Goal: Task Accomplishment & Management: Manage account settings

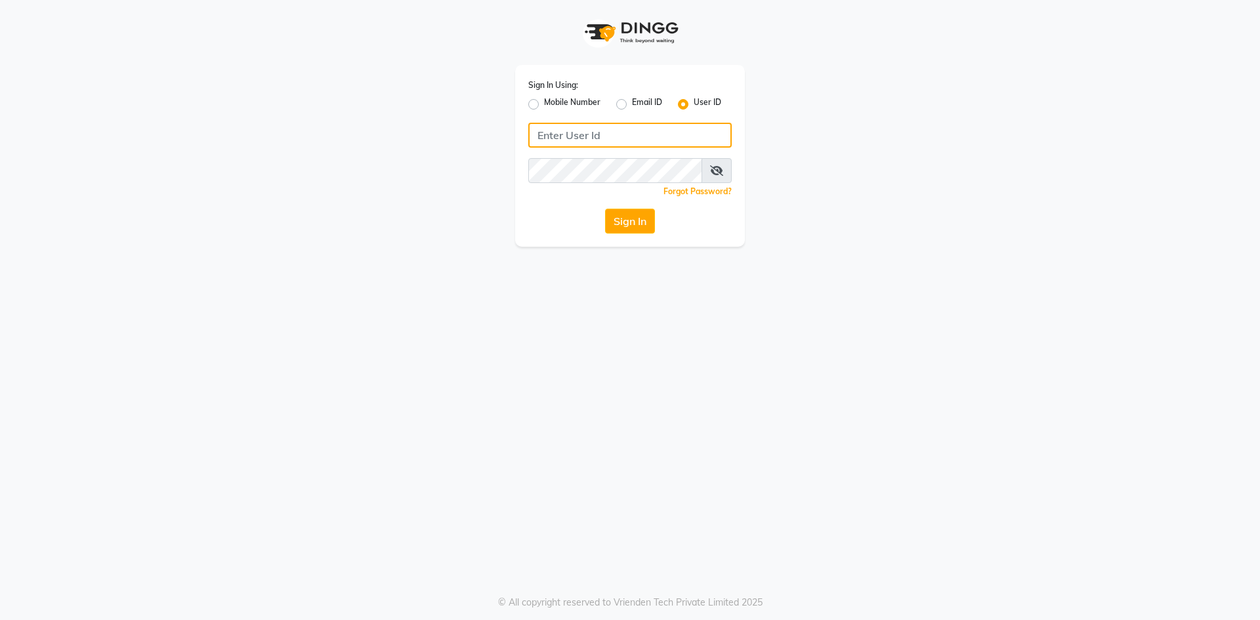
type input "9346469616"
click at [544, 99] on label "Mobile Number" at bounding box center [572, 104] width 56 height 16
click at [544, 99] on input "Mobile Number" at bounding box center [548, 100] width 9 height 9
radio input "true"
radio input "false"
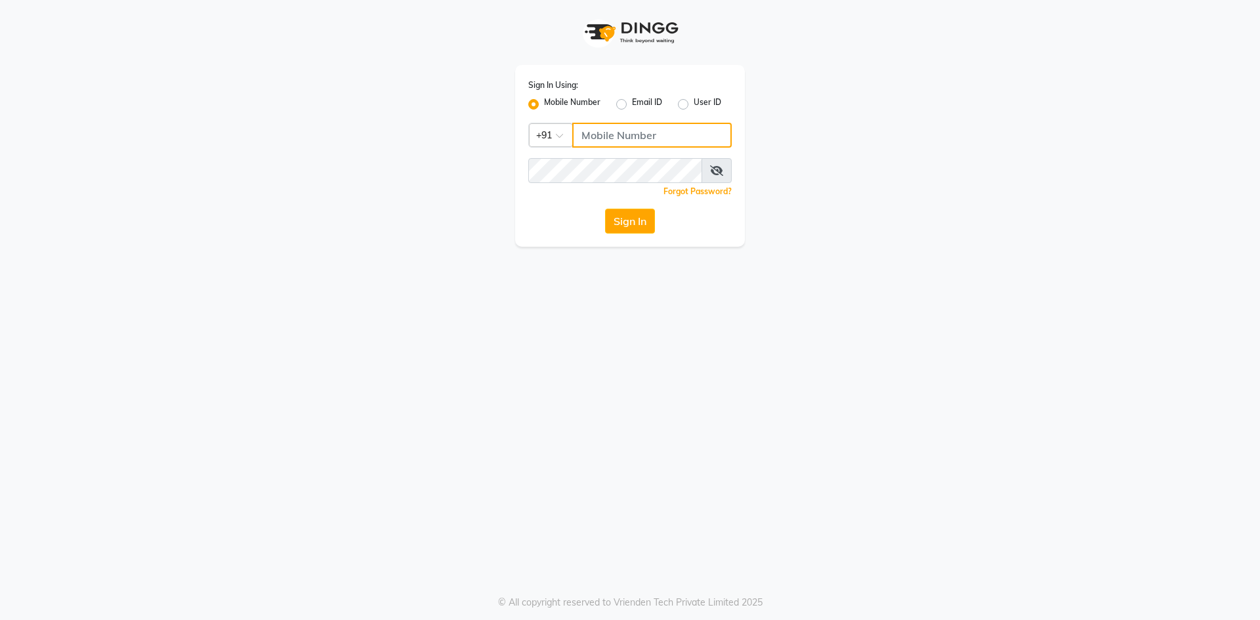
click at [648, 134] on input "Username" at bounding box center [651, 135] width 159 height 25
type input "9346469616"
click at [625, 228] on button "Sign In" at bounding box center [630, 221] width 50 height 25
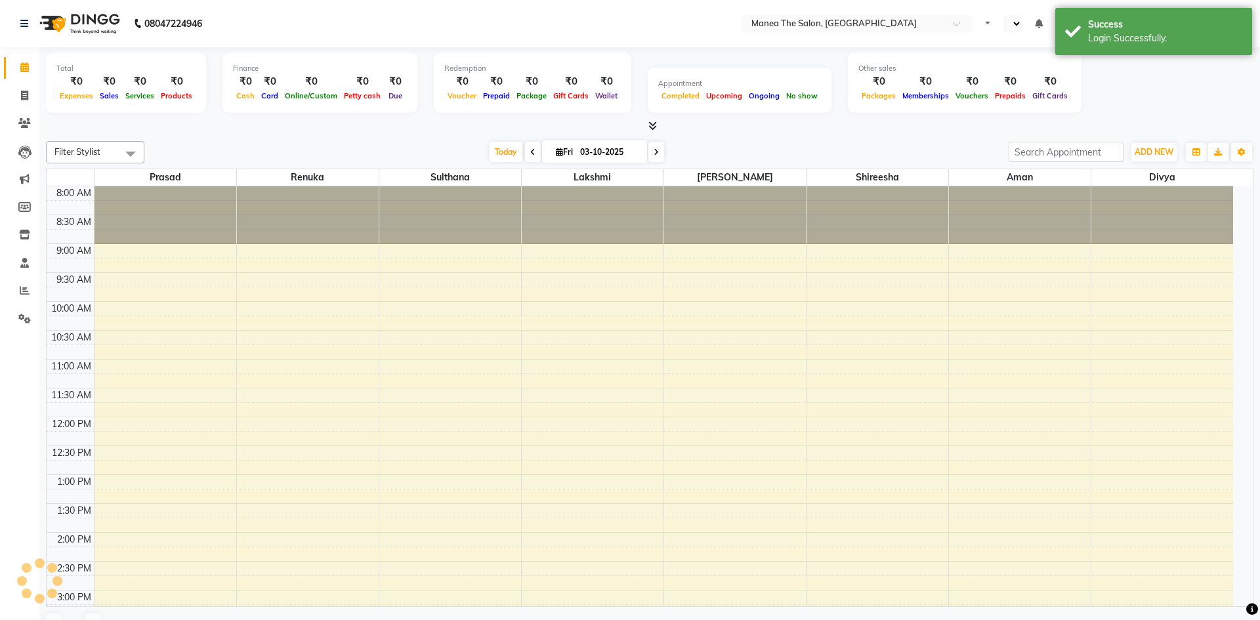
select select "en"
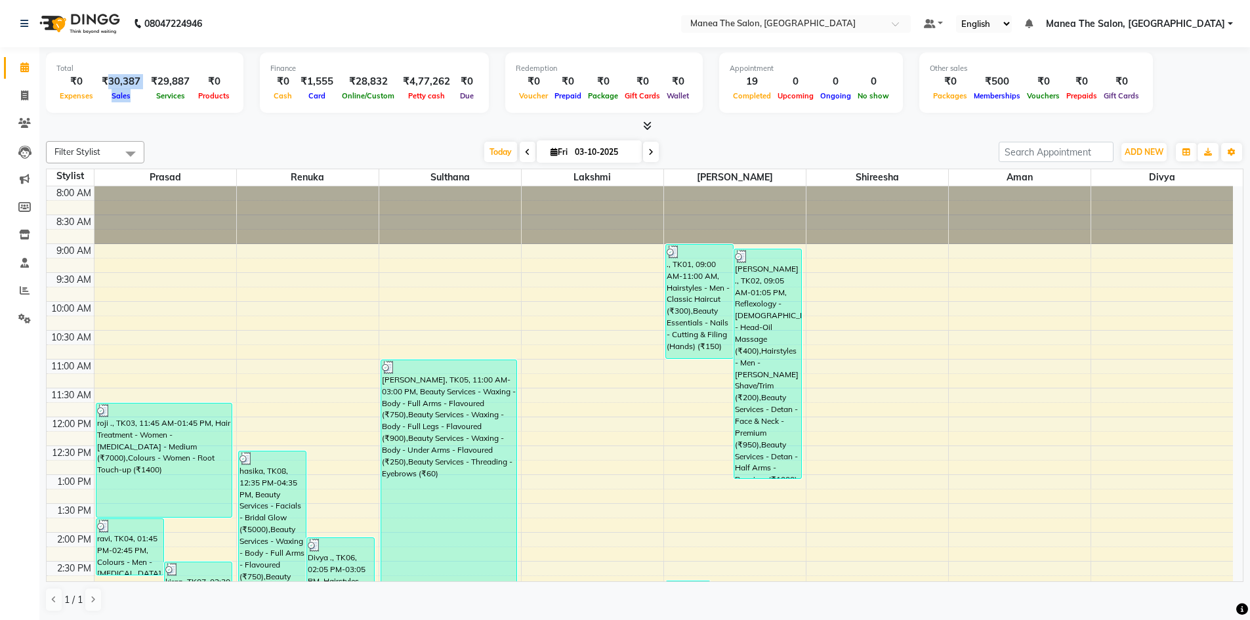
drag, startPoint x: 107, startPoint y: 82, endPoint x: 144, endPoint y: 82, distance: 37.4
click at [144, 82] on div "₹0 Expenses ₹30,387 Sales ₹29,887 Services ₹0 Products" at bounding box center [144, 88] width 177 height 29
click at [136, 106] on div "Total ₹0 Expenses ₹30,387 Sales ₹29,887 Services ₹0 Products" at bounding box center [144, 82] width 197 height 60
drag, startPoint x: 101, startPoint y: 82, endPoint x: 144, endPoint y: 82, distance: 42.6
click at [144, 82] on div "₹0 Expenses ₹30,387 Sales ₹29,887 Services ₹0 Products" at bounding box center [144, 88] width 177 height 29
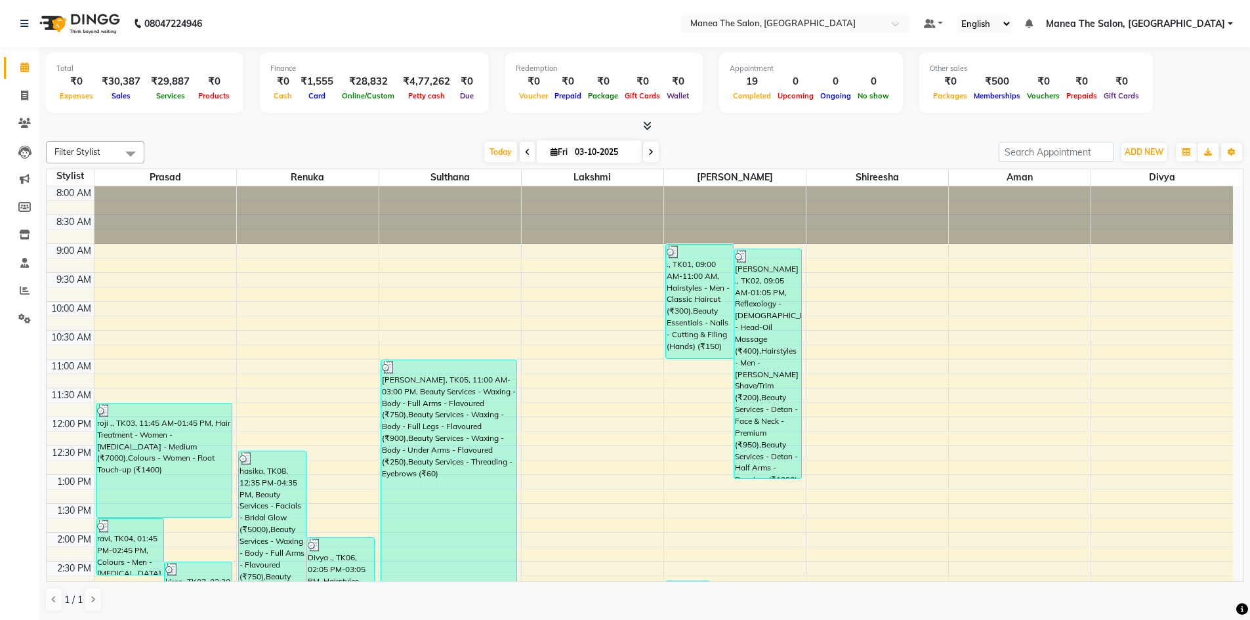
click at [143, 114] on div "Total ₹0 Expenses ₹30,387 Sales ₹29,887 Services ₹0 Products Finance ₹0 Cash ₹1…" at bounding box center [644, 84] width 1197 height 64
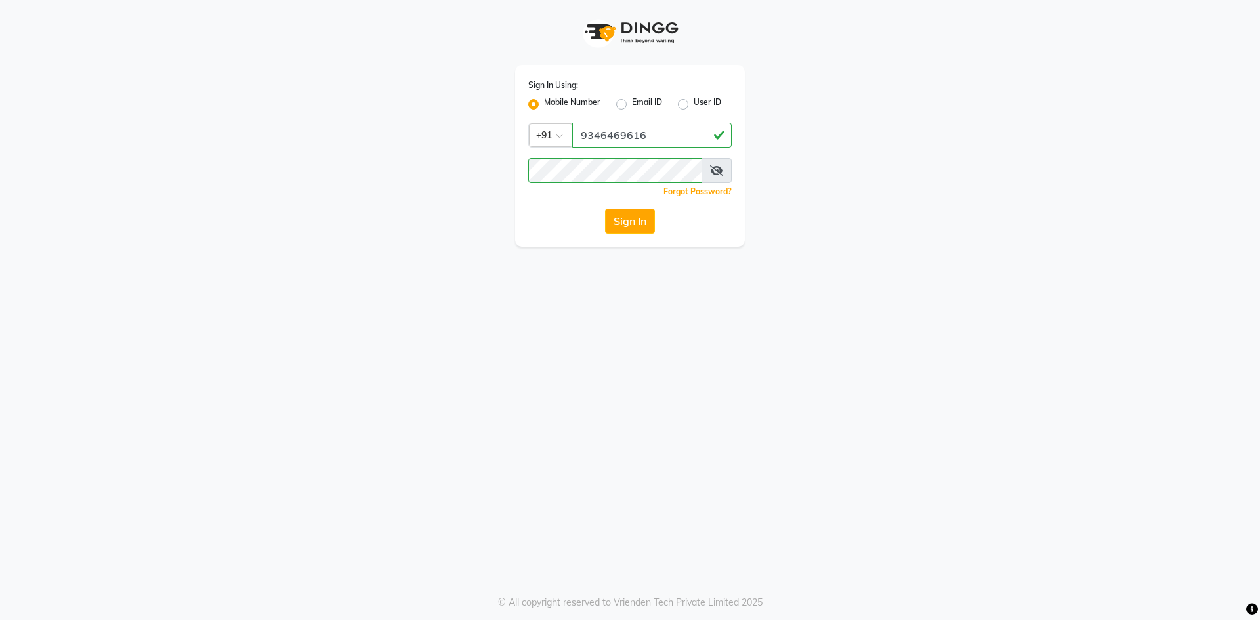
drag, startPoint x: 199, startPoint y: 114, endPoint x: 203, endPoint y: 103, distance: 11.8
click at [201, 109] on app-login "Sign In Using: Mobile Number Email ID User ID Country Code × [PHONE_NUMBER] Rem…" at bounding box center [630, 123] width 1260 height 247
